Goal: Information Seeking & Learning: Learn about a topic

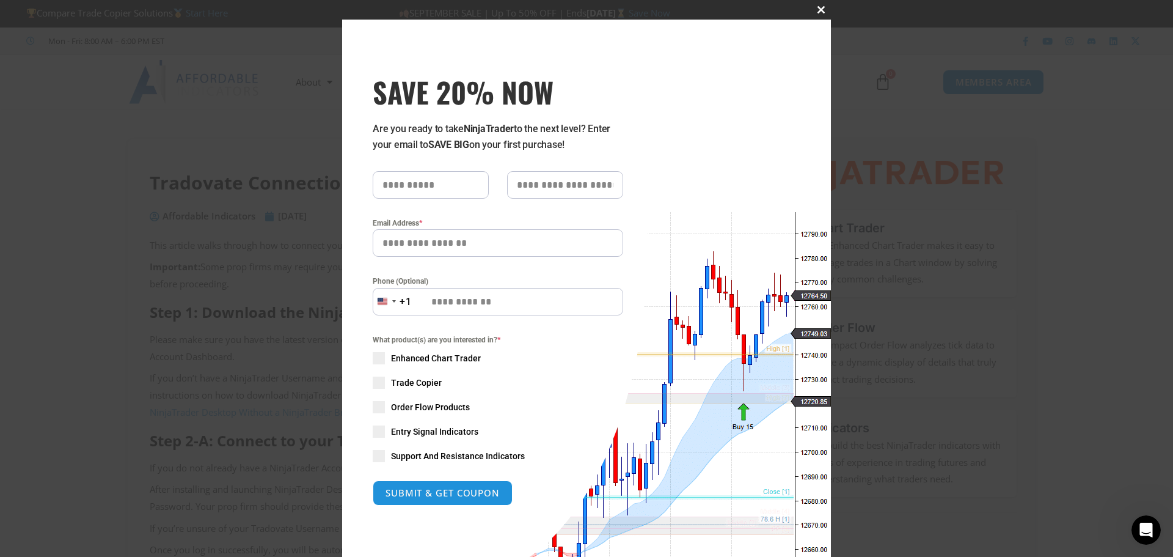
click at [814, 9] on span "SAVE 20% NOW popup" at bounding box center [821, 9] width 20 height 7
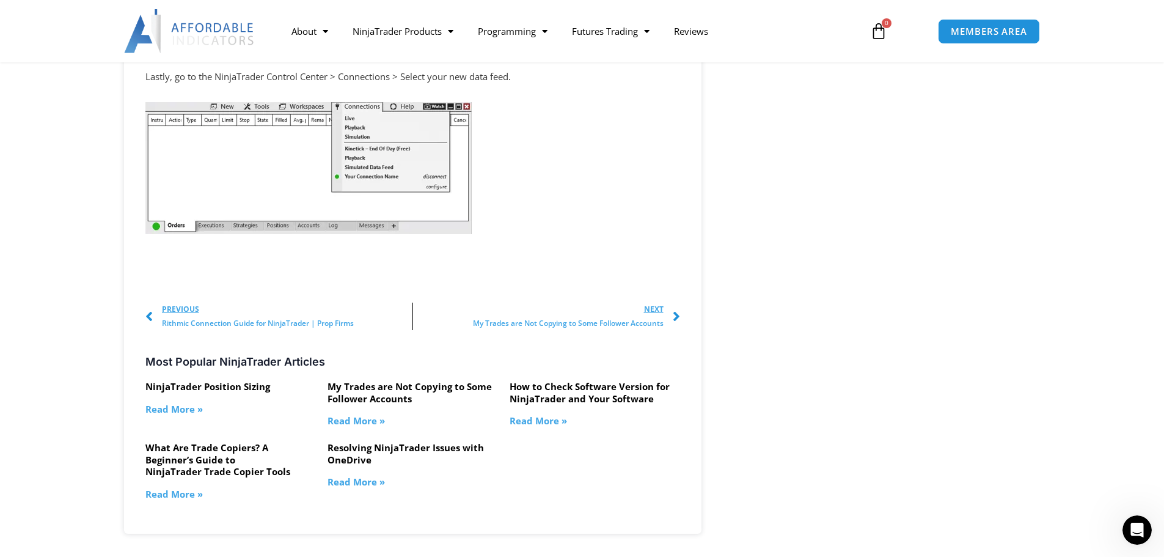
scroll to position [1833, 0]
